Goal: Task Accomplishment & Management: Manage account settings

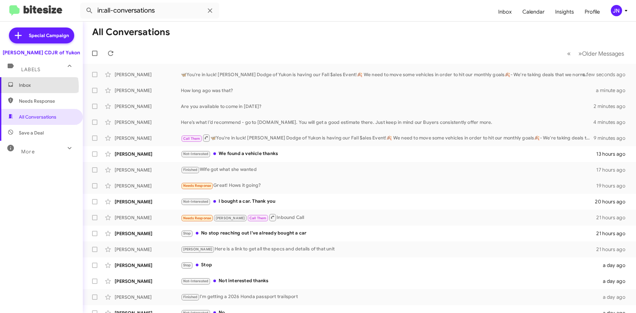
click at [34, 87] on span "Inbox" at bounding box center [47, 85] width 56 height 7
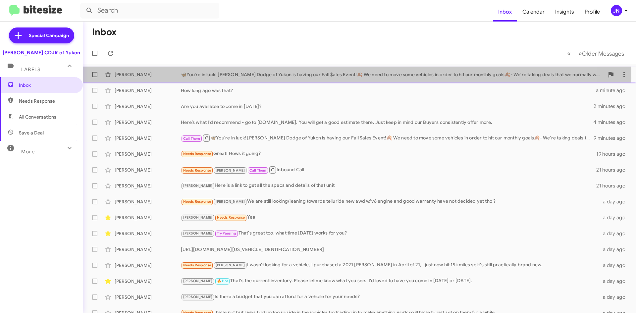
click at [278, 78] on div "[PERSON_NAME] 🦋You're in luck! [PERSON_NAME] Dodge of Yukon is having our Fall …" at bounding box center [359, 74] width 543 height 13
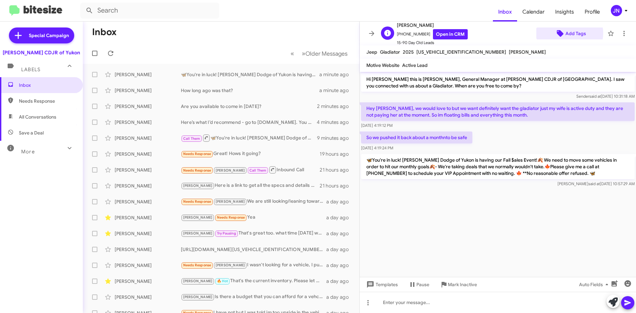
click at [566, 33] on span "Add Tags" at bounding box center [575, 33] width 21 height 12
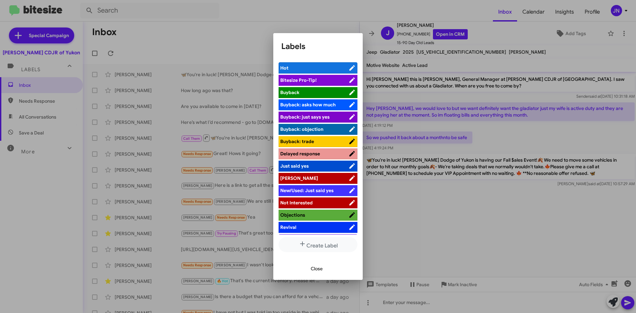
click at [317, 176] on span "[PERSON_NAME]" at bounding box center [314, 178] width 68 height 7
click at [323, 268] on button "Close" at bounding box center [316, 269] width 23 height 12
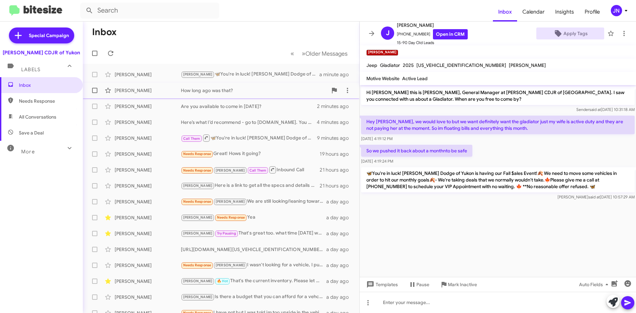
click at [244, 88] on div "How long ago was that?" at bounding box center [254, 90] width 147 height 7
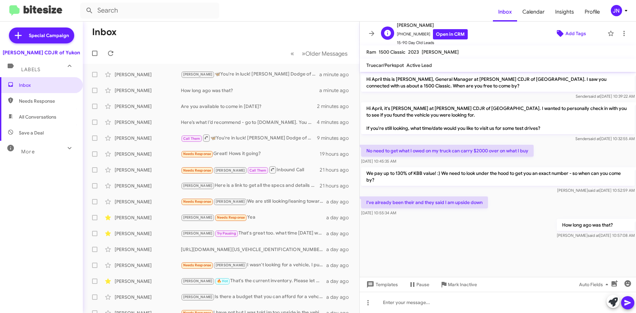
click at [567, 31] on span "Add Tags" at bounding box center [575, 33] width 21 height 12
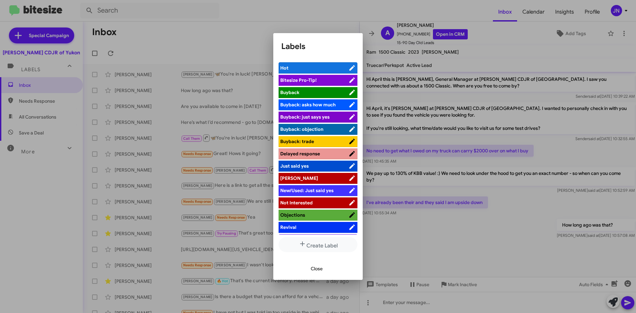
click at [319, 176] on span "[PERSON_NAME]" at bounding box center [314, 178] width 68 height 7
click at [316, 270] on span "Close" at bounding box center [317, 269] width 12 height 12
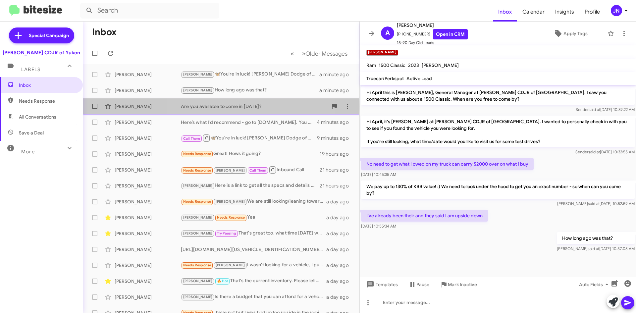
click at [221, 106] on div "Are you available to come in [DATE]?" at bounding box center [254, 106] width 147 height 7
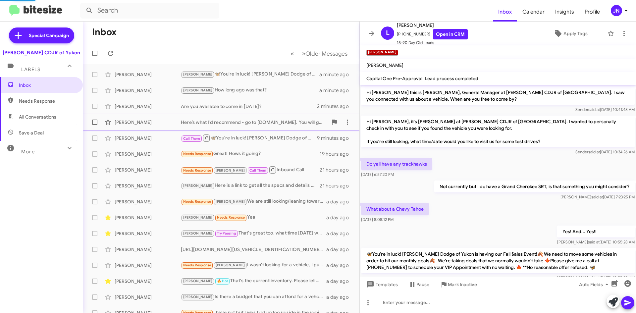
scroll to position [4, 0]
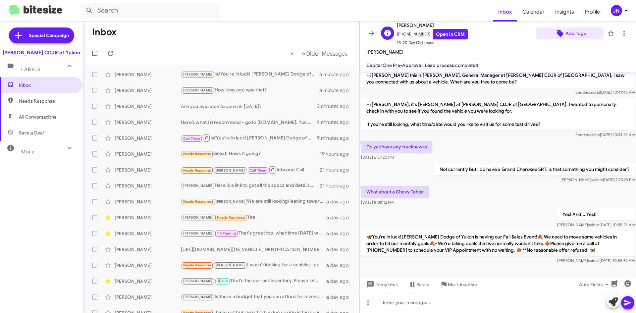
click at [565, 32] on span "Add Tags" at bounding box center [575, 33] width 21 height 12
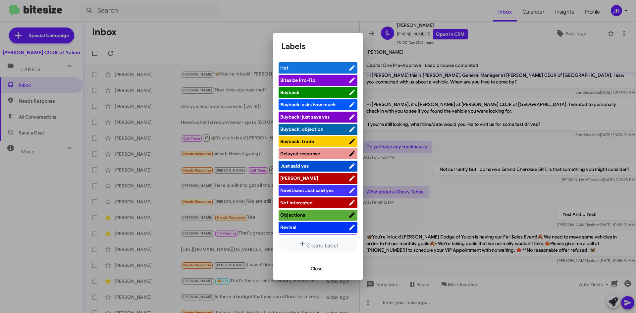
click at [317, 176] on span "[PERSON_NAME]" at bounding box center [314, 178] width 68 height 7
click at [319, 265] on span "Close" at bounding box center [317, 269] width 12 height 12
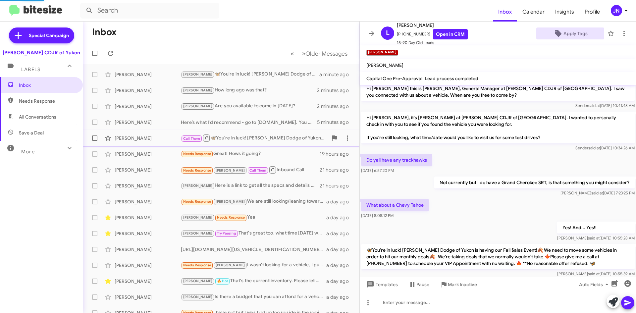
scroll to position [17, 0]
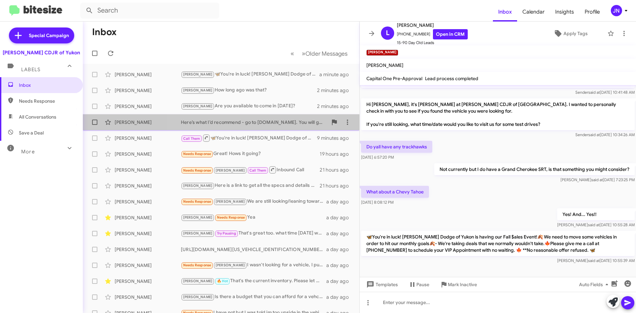
click at [246, 124] on div "Here’s what I’d recommend - go to [DOMAIN_NAME]. You will get a good estimate t…" at bounding box center [254, 122] width 147 height 7
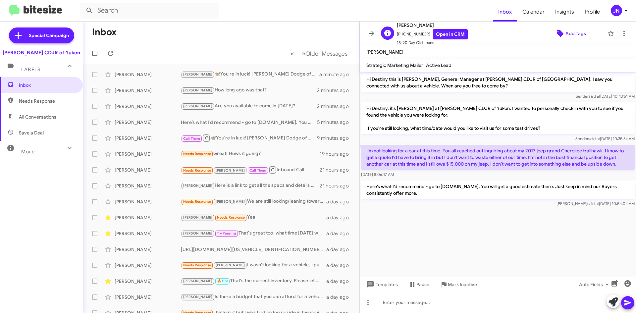
click at [565, 32] on span "Add Tags" at bounding box center [575, 33] width 21 height 12
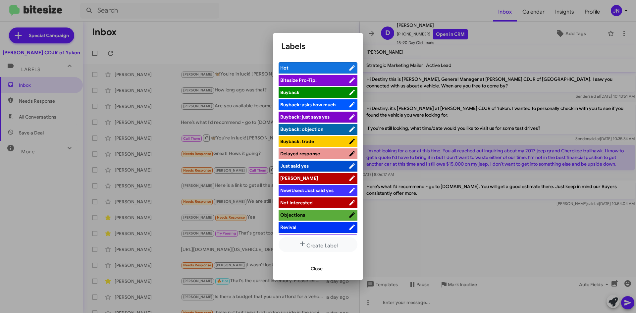
click at [317, 173] on li "[PERSON_NAME]" at bounding box center [318, 178] width 79 height 11
click at [337, 176] on span "[PERSON_NAME]" at bounding box center [314, 178] width 68 height 7
click at [319, 269] on span "Close" at bounding box center [317, 269] width 12 height 12
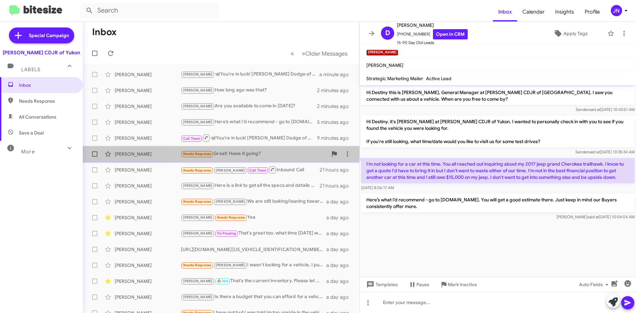
click at [281, 152] on div "Needs Response Great! Hows it going?" at bounding box center [254, 154] width 147 height 8
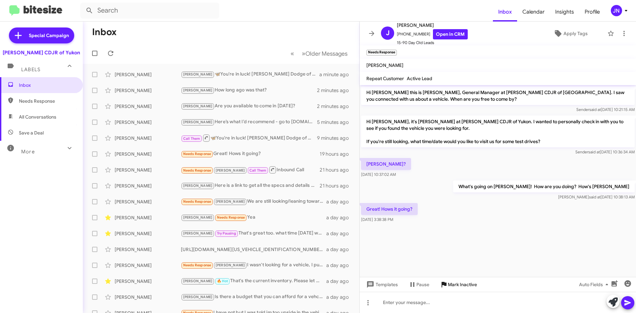
click at [467, 285] on span "Mark Inactive" at bounding box center [462, 285] width 29 height 12
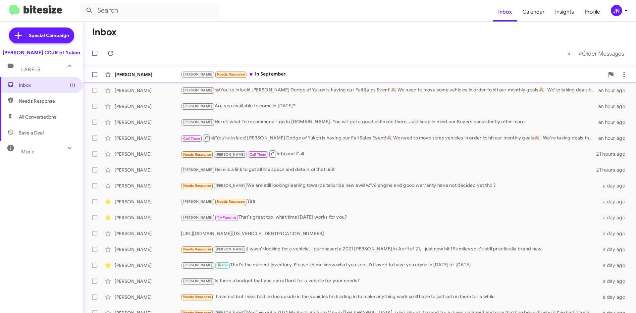
click at [252, 71] on div "[PERSON_NAME] Needs Response In September" at bounding box center [392, 75] width 423 height 8
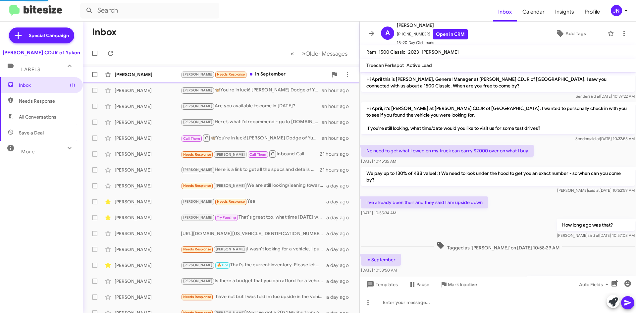
scroll to position [23, 0]
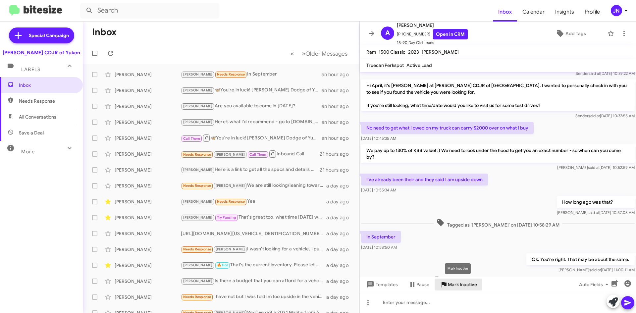
click at [454, 284] on span "Mark Inactive" at bounding box center [462, 285] width 29 height 12
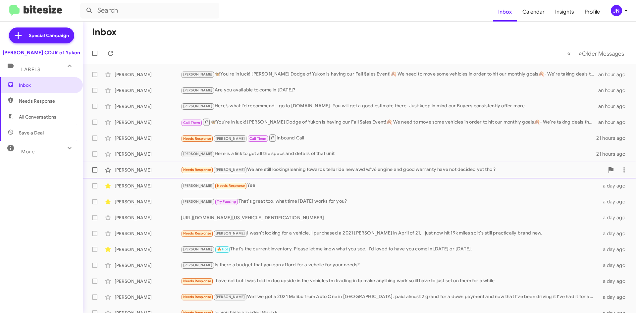
click at [273, 171] on div "Needs Response [PERSON_NAME] We are still looking/leaning towards telluride new…" at bounding box center [392, 170] width 423 height 8
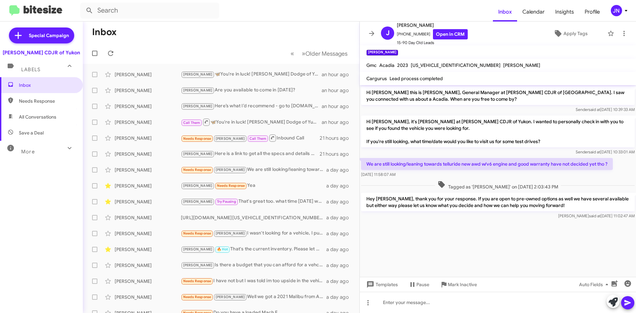
click at [455, 235] on cdk-virtual-scroll-viewport "Hi [PERSON_NAME] this is [PERSON_NAME], General Manager at [PERSON_NAME] CDJR o…" at bounding box center [498, 181] width 276 height 192
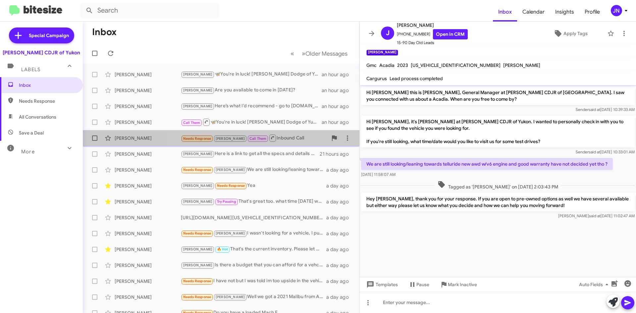
click at [299, 136] on div "Needs Response [PERSON_NAME] Call Them Inbound Call" at bounding box center [254, 138] width 147 height 8
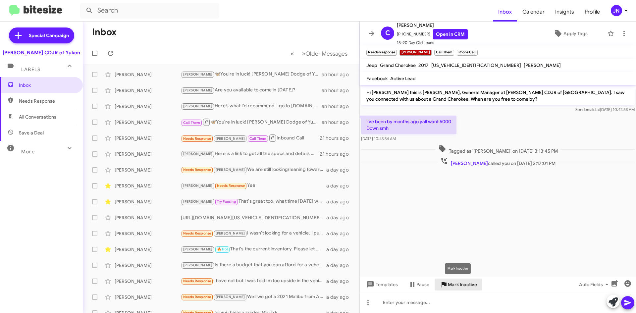
click at [460, 285] on span "Mark Inactive" at bounding box center [462, 285] width 29 height 12
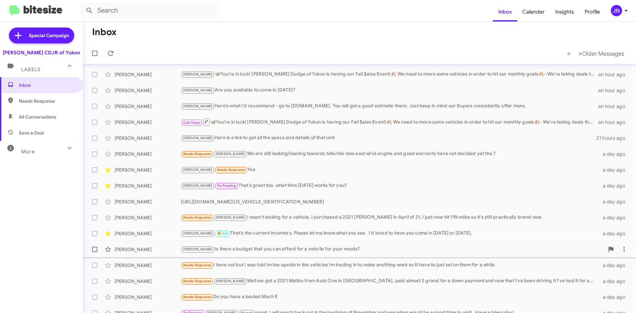
scroll to position [24, 0]
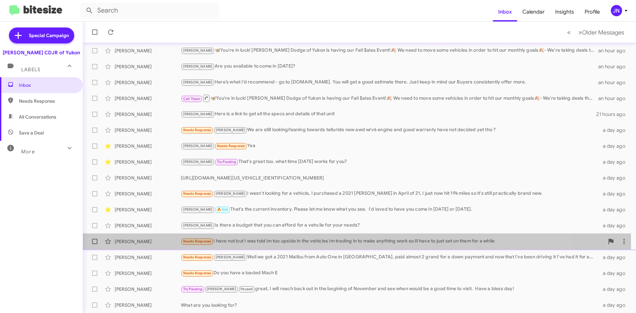
click at [265, 241] on div "Needs Response I have not but I was told im too upside in the vehicles Im tradi…" at bounding box center [392, 241] width 423 height 8
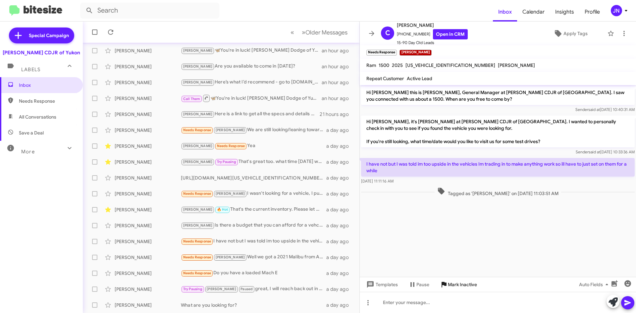
click at [462, 285] on span "Mark Inactive" at bounding box center [462, 285] width 29 height 12
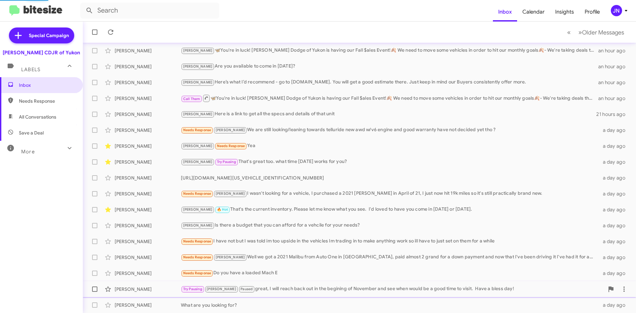
scroll to position [8, 0]
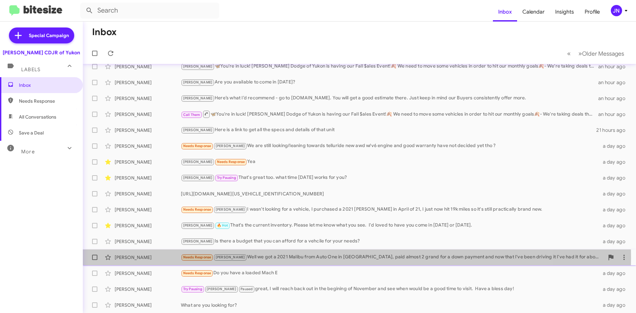
click at [297, 257] on div "Needs Response [PERSON_NAME] Well we got a 2021 Malibu from Auto One in [GEOGRA…" at bounding box center [392, 257] width 423 height 8
